Goal: Transaction & Acquisition: Purchase product/service

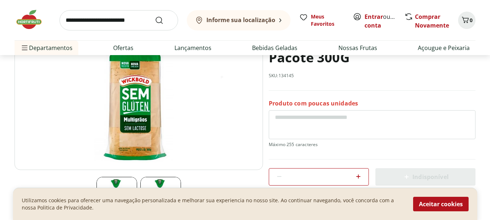
scroll to position [109, 0]
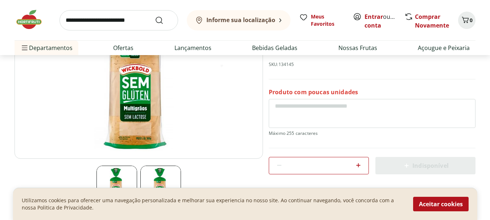
click at [360, 165] on icon at bounding box center [358, 165] width 4 height 4
type input "*"
click at [433, 206] on button "Aceitar cookies" at bounding box center [440, 204] width 55 height 15
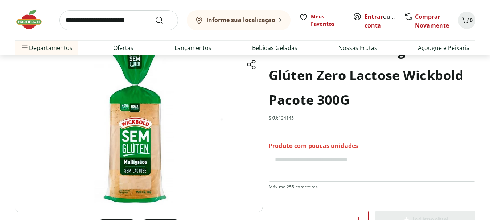
scroll to position [0, 0]
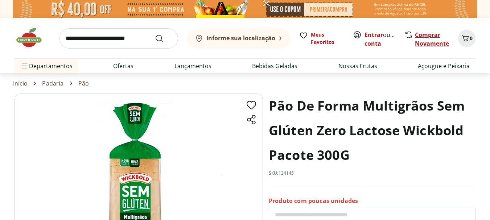
click at [429, 41] on link "Comprar Novamente" at bounding box center [432, 39] width 34 height 17
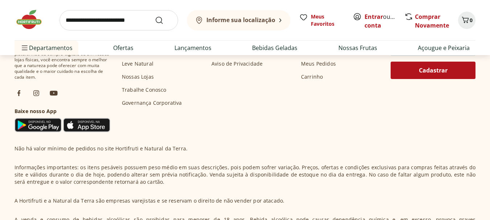
scroll to position [144, 0]
